Goal: Check status

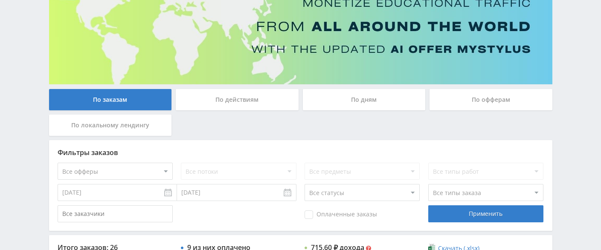
scroll to position [171, 0]
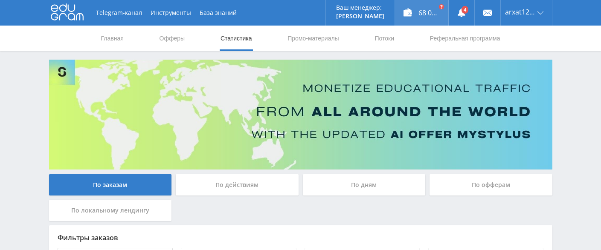
click at [419, 21] on div "68 008,77 ₽" at bounding box center [421, 13] width 53 height 26
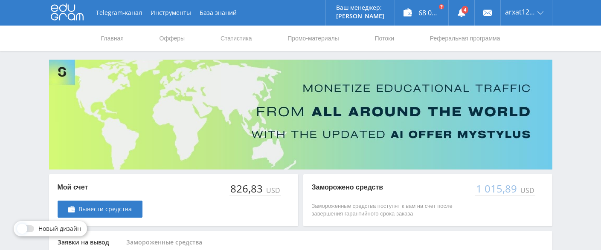
scroll to position [68, 0]
